Goal: Check status: Check status

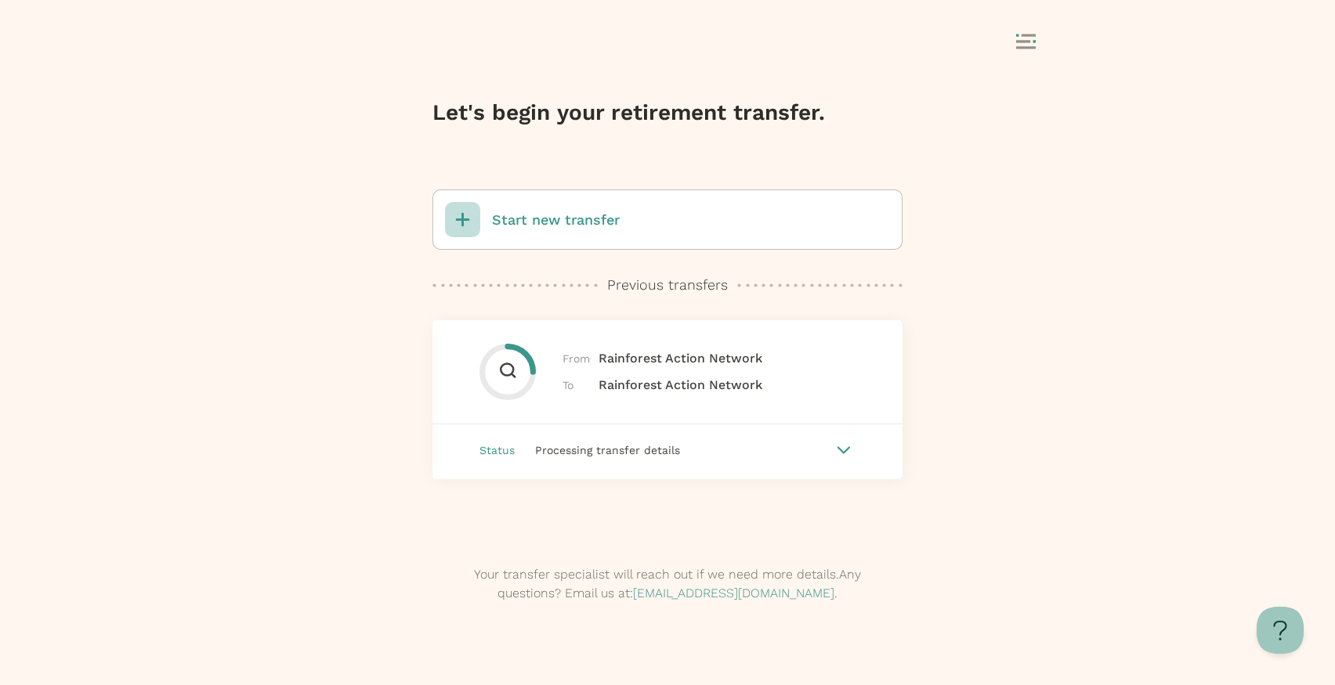
click at [799, 436] on div "Status Processing transfer details" at bounding box center [667, 451] width 470 height 52
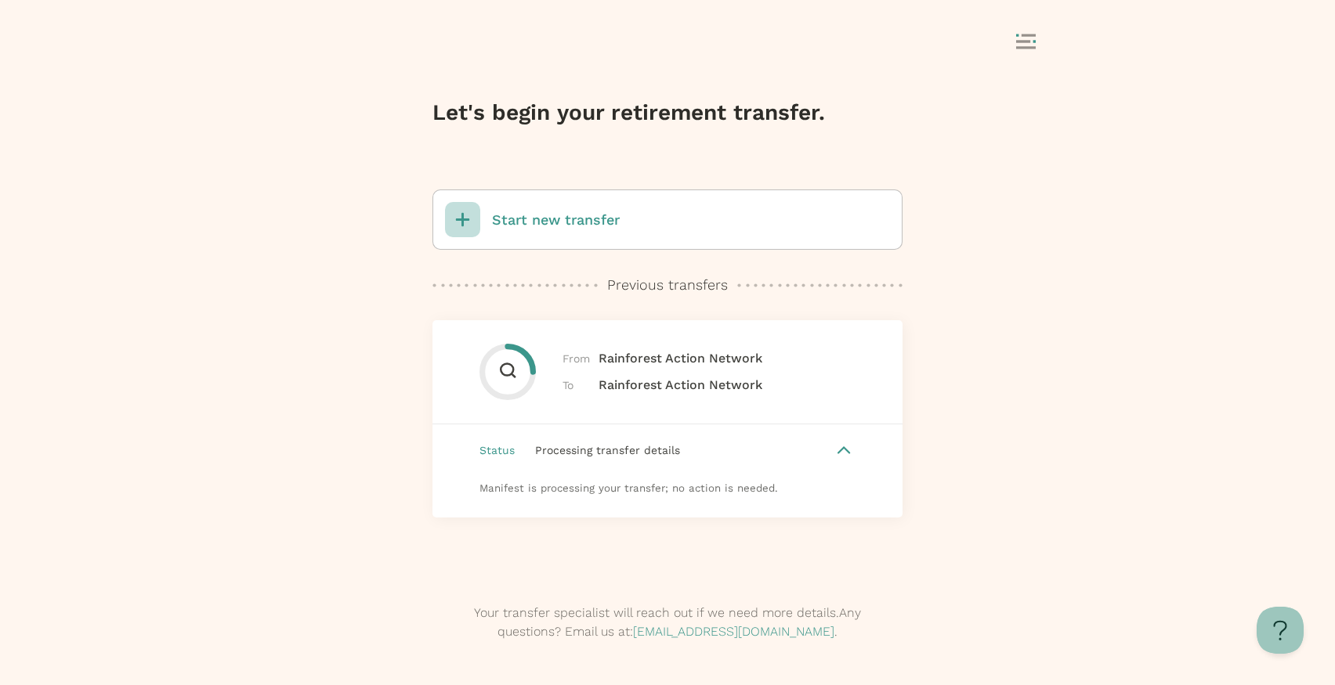
click at [806, 450] on div "Processing transfer details" at bounding box center [673, 450] width 317 height 17
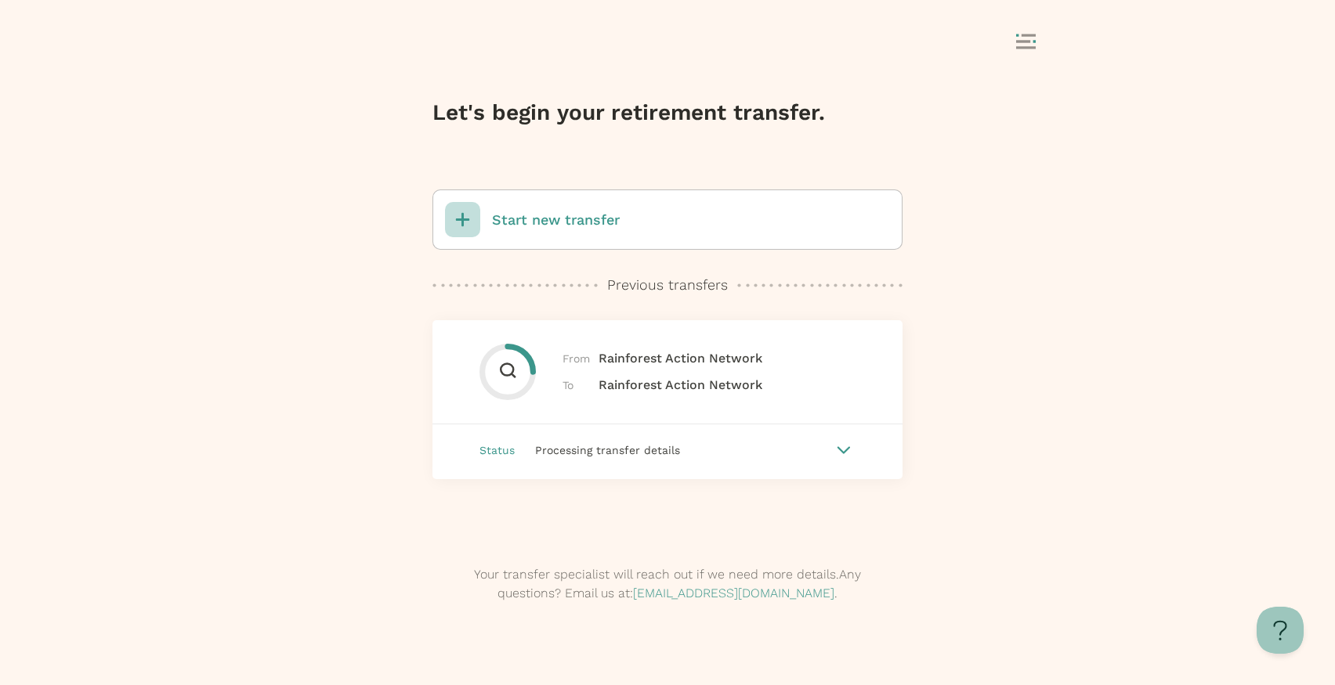
click at [1029, 34] on rect at bounding box center [1029, 35] width 14 height 2
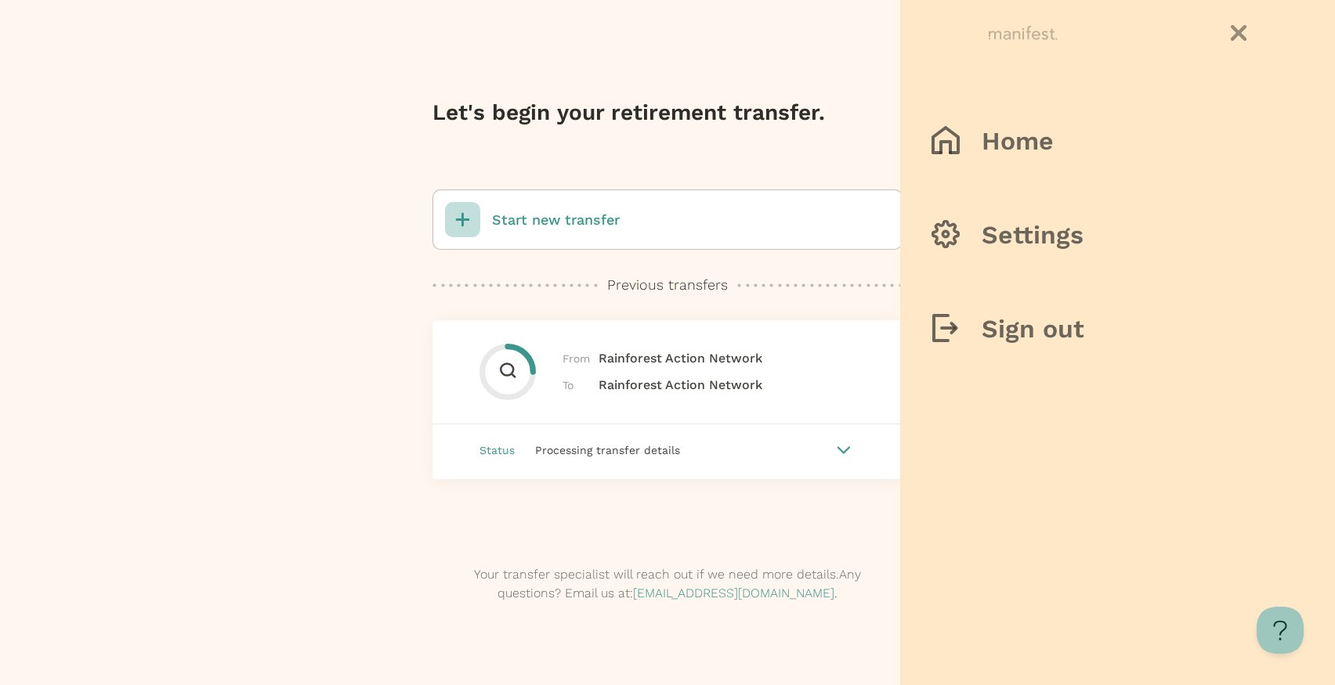
click at [1244, 31] on icon at bounding box center [1238, 32] width 17 height 17
